Goal: Check status: Check status

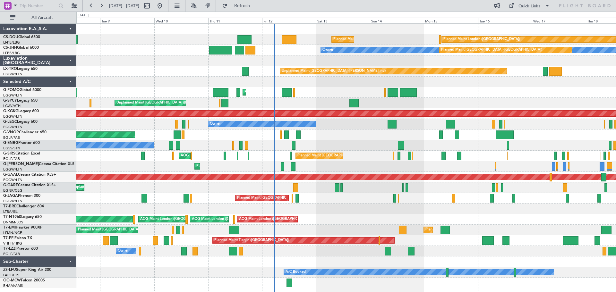
click at [350, 124] on div "Planned Maint [GEOGRAPHIC_DATA] ([GEOGRAPHIC_DATA]) Owner" at bounding box center [346, 124] width 540 height 11
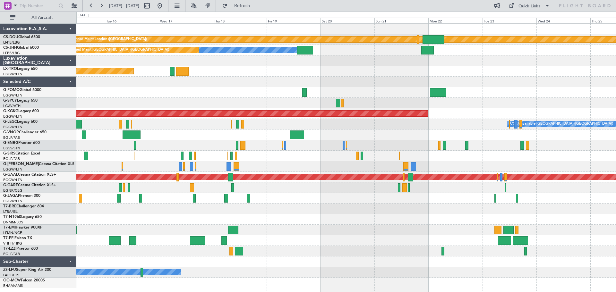
click at [148, 90] on div at bounding box center [346, 92] width 540 height 11
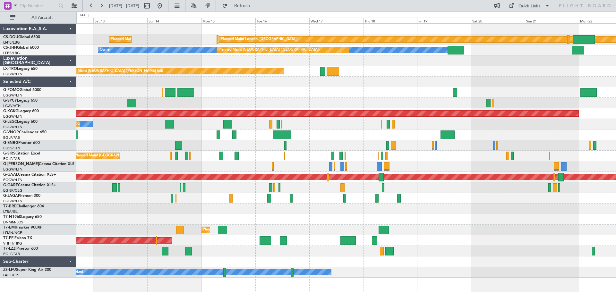
click at [364, 102] on div "Planned Maint London ([GEOGRAPHIC_DATA]) Planned Maint [GEOGRAPHIC_DATA] ([GEOG…" at bounding box center [346, 151] width 540 height 254
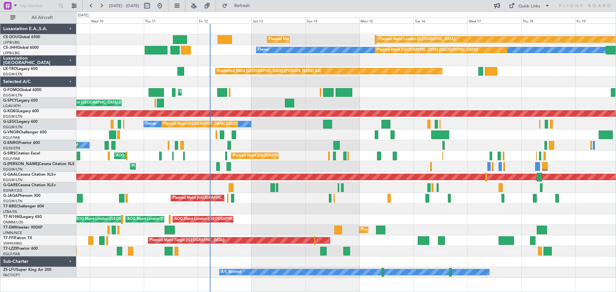
click at [403, 101] on div "Planned Maint London ([GEOGRAPHIC_DATA]) Planned Maint [GEOGRAPHIC_DATA] ([GEOG…" at bounding box center [346, 151] width 540 height 254
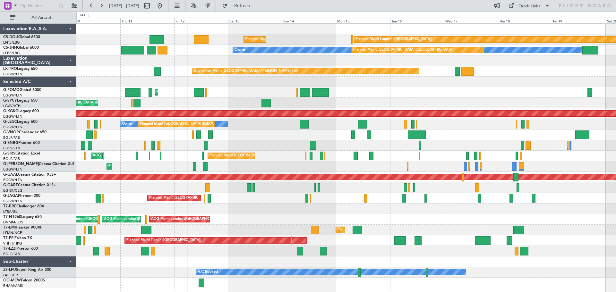
click at [436, 99] on div "Planned Maint London ([GEOGRAPHIC_DATA]) Planned Maint [GEOGRAPHIC_DATA] ([GEOG…" at bounding box center [346, 156] width 540 height 265
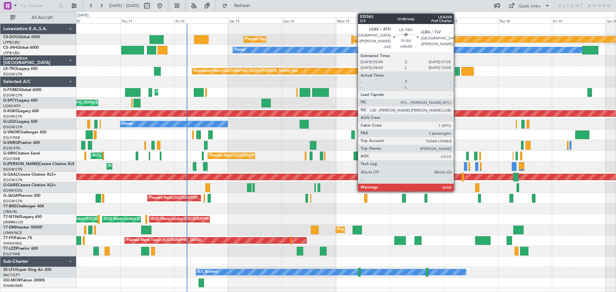
click at [457, 72] on div at bounding box center [457, 71] width 5 height 9
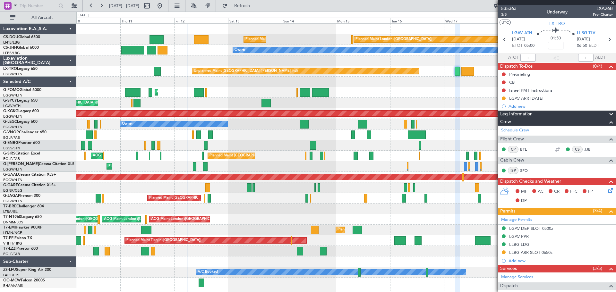
click at [612, 4] on span at bounding box center [613, 3] width 6 height 6
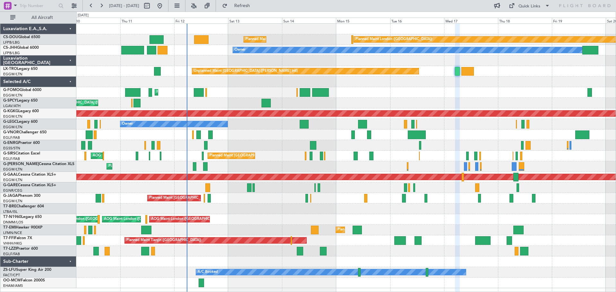
type input "0"
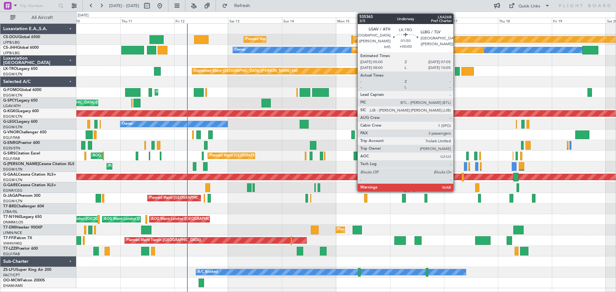
click at [456, 70] on div at bounding box center [457, 71] width 5 height 9
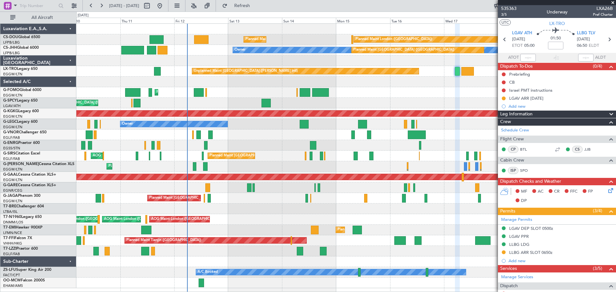
click at [612, 3] on span at bounding box center [613, 3] width 6 height 6
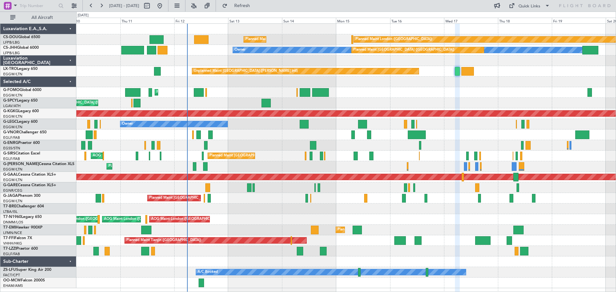
type input "0"
